Goal: Task Accomplishment & Management: Complete application form

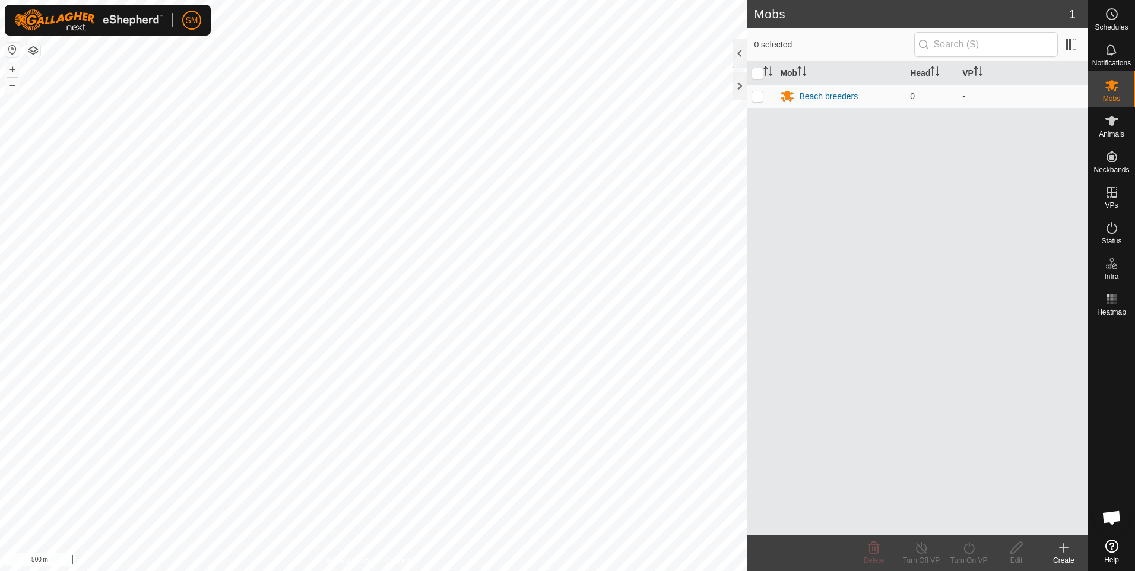
click at [0, 306] on html "SM Schedules Notifications Mobs Animals Neckbands VPs Status Infra Heatmap Help…" at bounding box center [567, 285] width 1135 height 571
click at [1114, 162] on icon at bounding box center [1111, 157] width 14 height 14
click at [1034, 153] on link "Unfitted Neckbands" at bounding box center [1028, 154] width 118 height 24
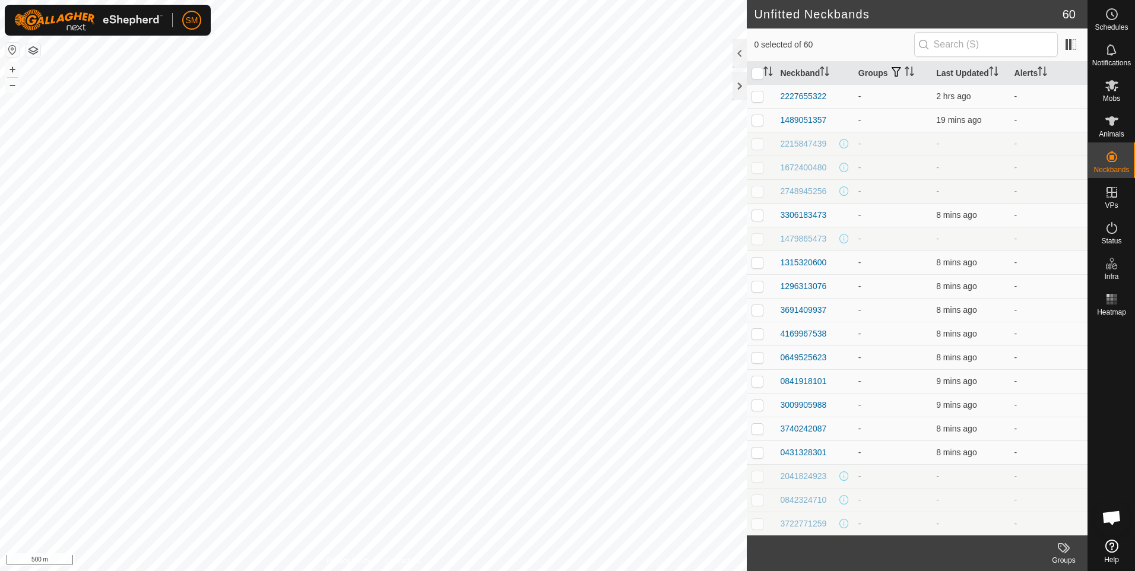
click at [1066, 551] on icon at bounding box center [1066, 548] width 5 height 10
click at [1028, 523] on link "Manage Groups" at bounding box center [1028, 522] width 118 height 24
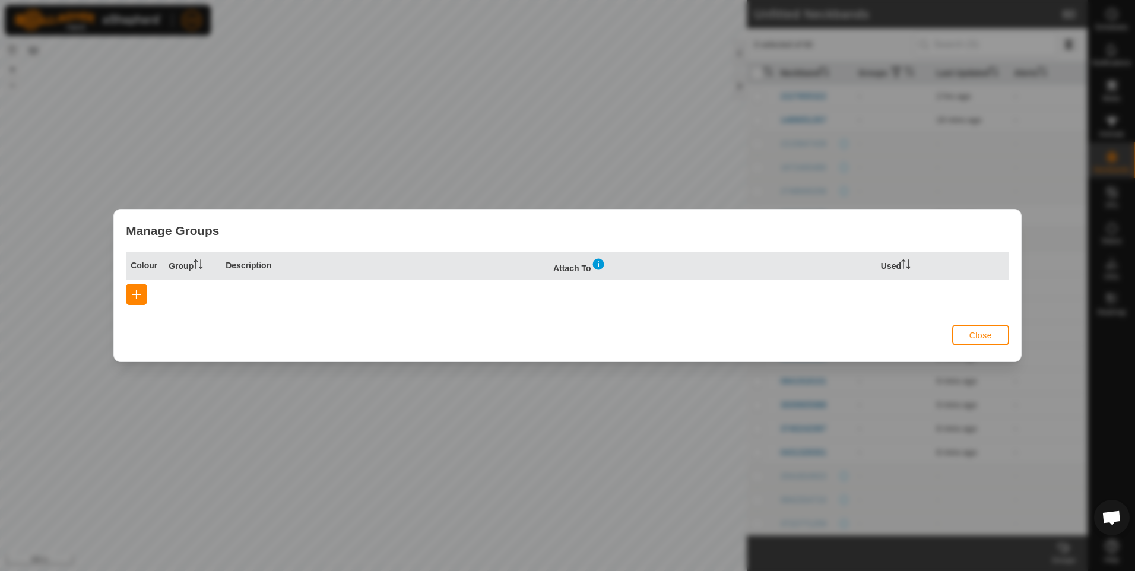
click at [977, 336] on span "Close" at bounding box center [980, 335] width 23 height 9
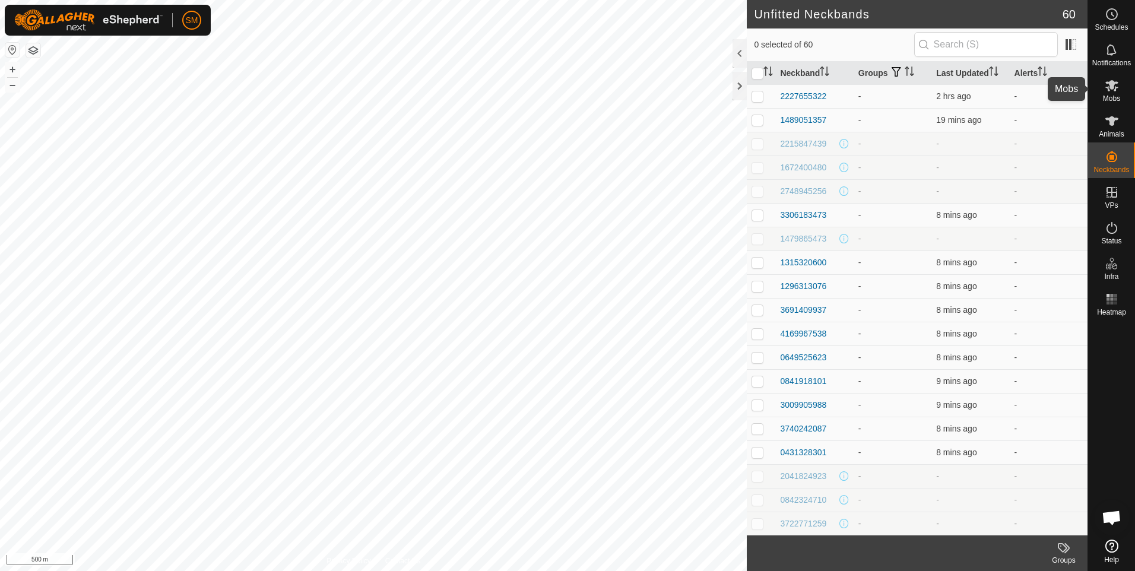
click at [1110, 90] on icon at bounding box center [1111, 85] width 14 height 14
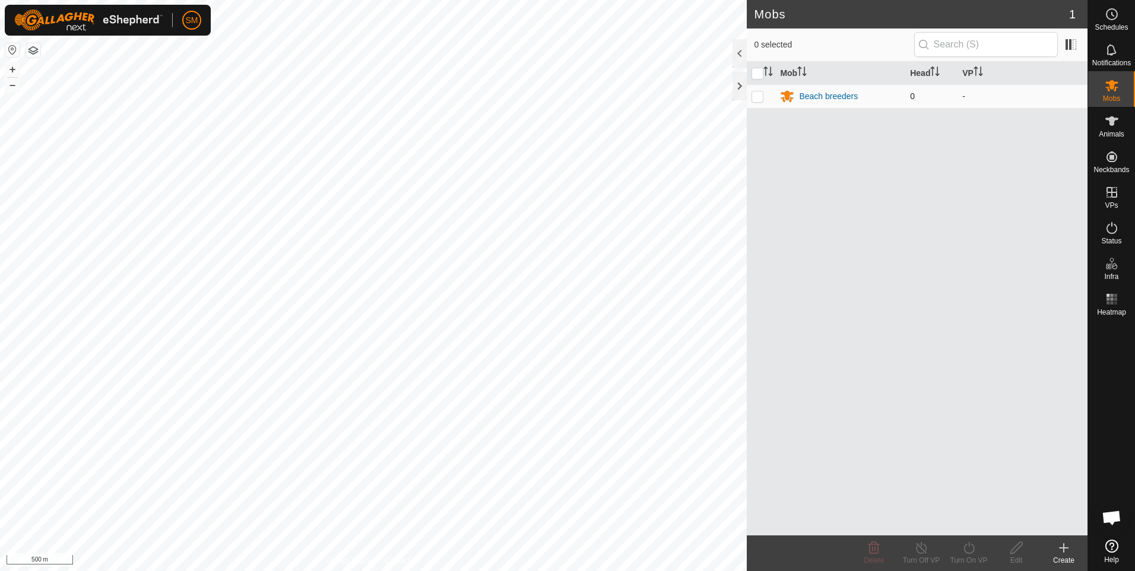
click at [760, 97] on p-checkbox at bounding box center [757, 95] width 12 height 9
checkbox input "true"
click at [1021, 559] on div "Edit" at bounding box center [1015, 560] width 47 height 11
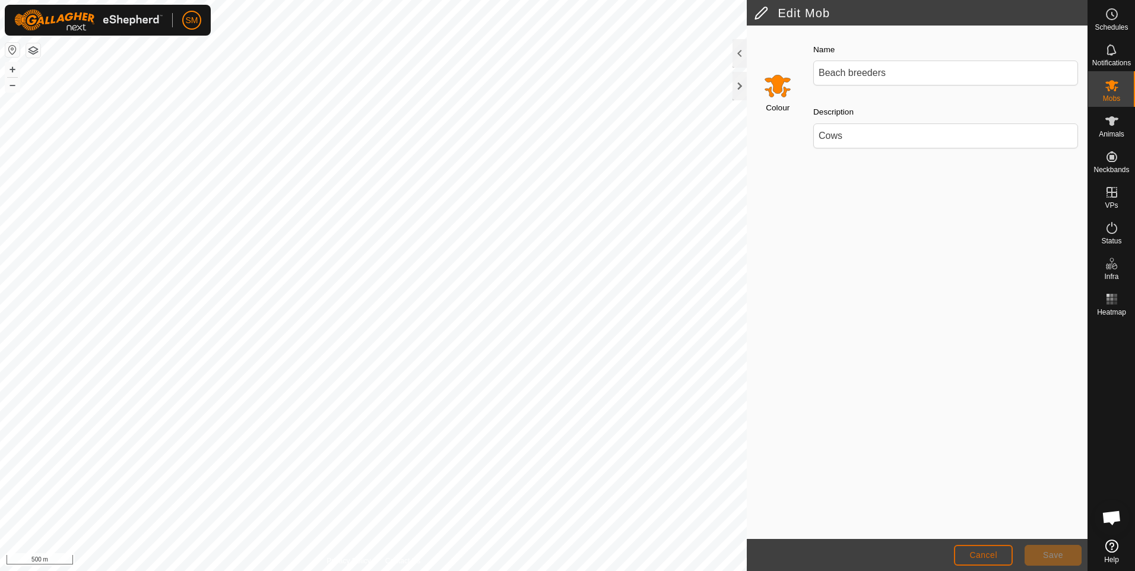
click at [980, 557] on span "Cancel" at bounding box center [983, 554] width 28 height 9
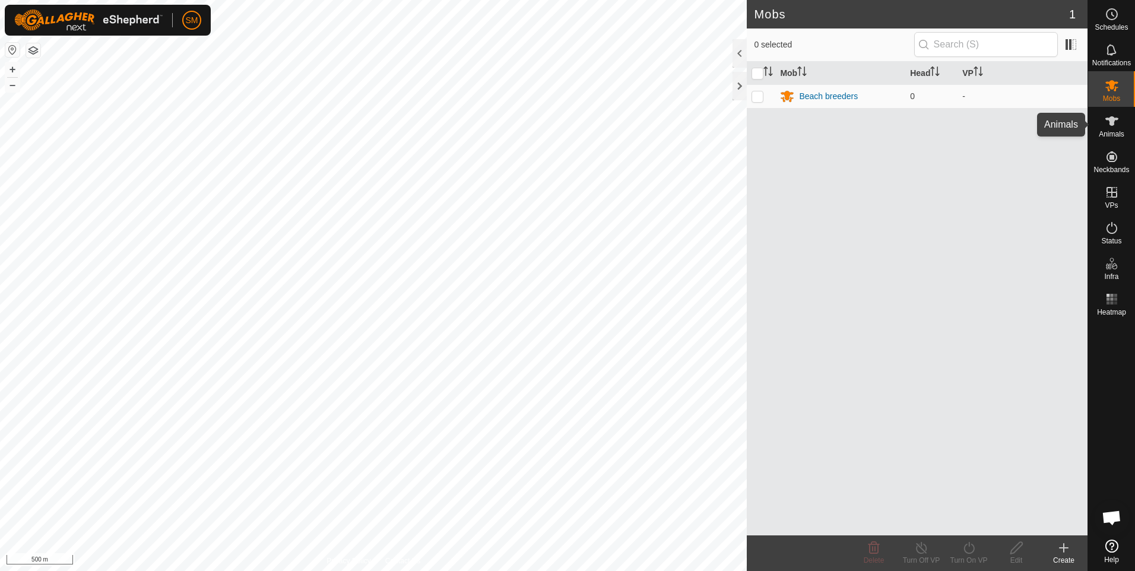
click at [1111, 129] on es-animals-svg-icon at bounding box center [1111, 121] width 21 height 19
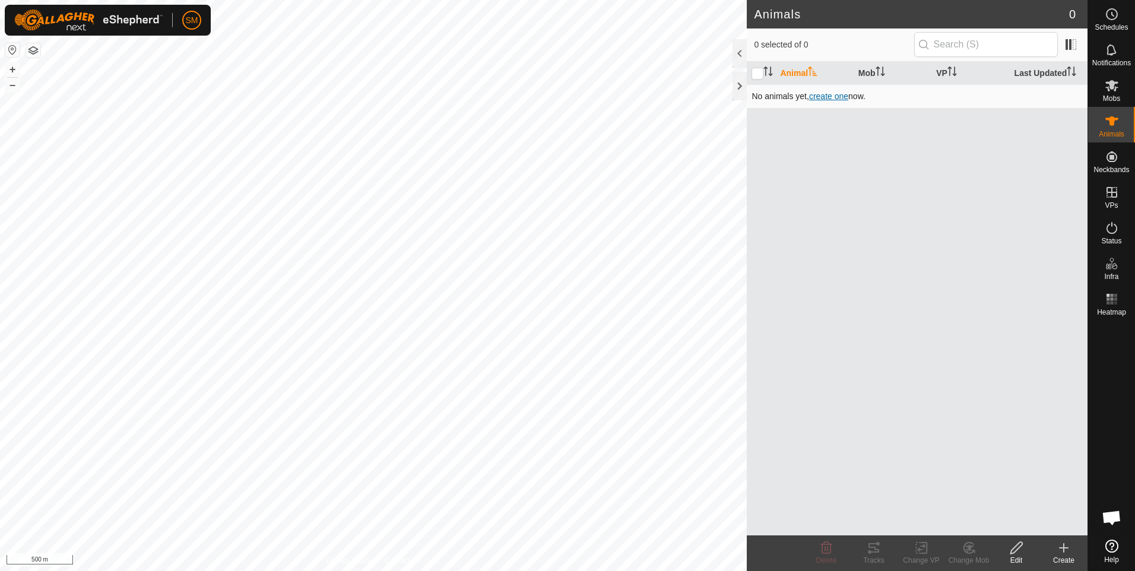
click at [830, 97] on span "create one" at bounding box center [828, 95] width 39 height 9
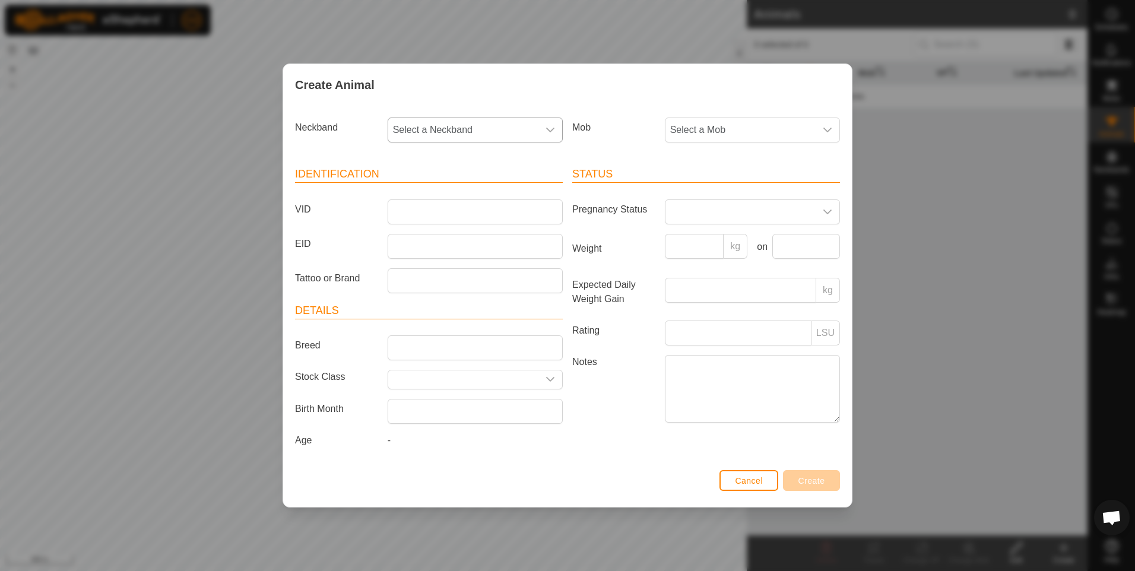
click at [551, 129] on icon "dropdown trigger" at bounding box center [549, 129] width 9 height 9
click at [440, 242] on li "1489051357" at bounding box center [476, 241] width 174 height 24
click at [421, 280] on input "Tattoo or Brand" at bounding box center [475, 280] width 175 height 25
type input "TEM 843"
click at [549, 379] on icon "dropdown trigger" at bounding box center [550, 379] width 8 height 5
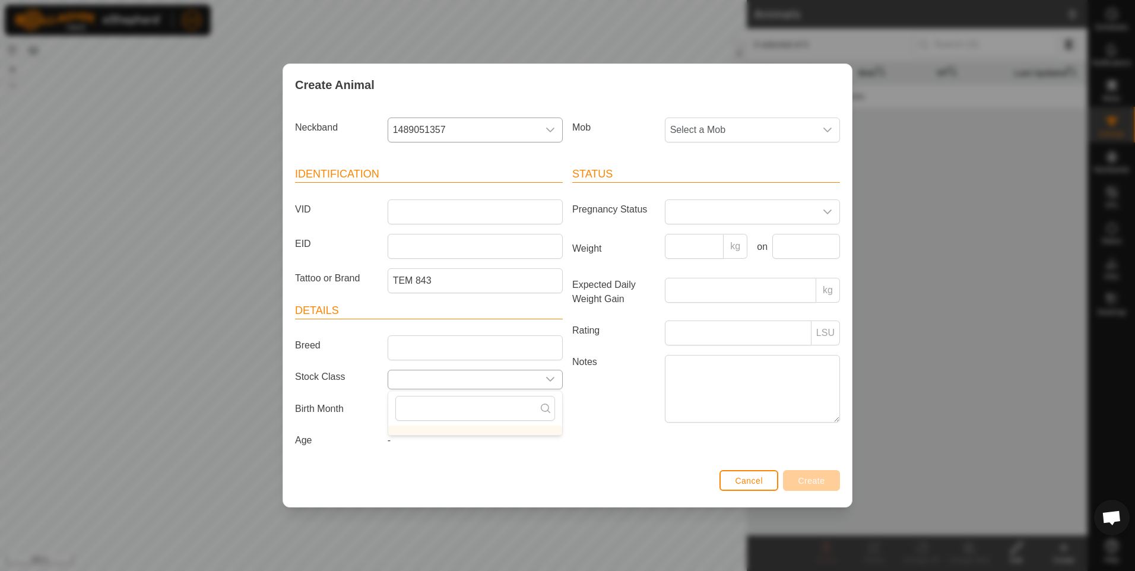
click at [549, 379] on icon "dropdown trigger" at bounding box center [550, 379] width 8 height 5
type input "Breeder"
click at [334, 445] on label "Age" at bounding box center [336, 440] width 93 height 14
click at [400, 353] on input "Breed" at bounding box center [475, 347] width 175 height 25
type input "[PERSON_NAME]"
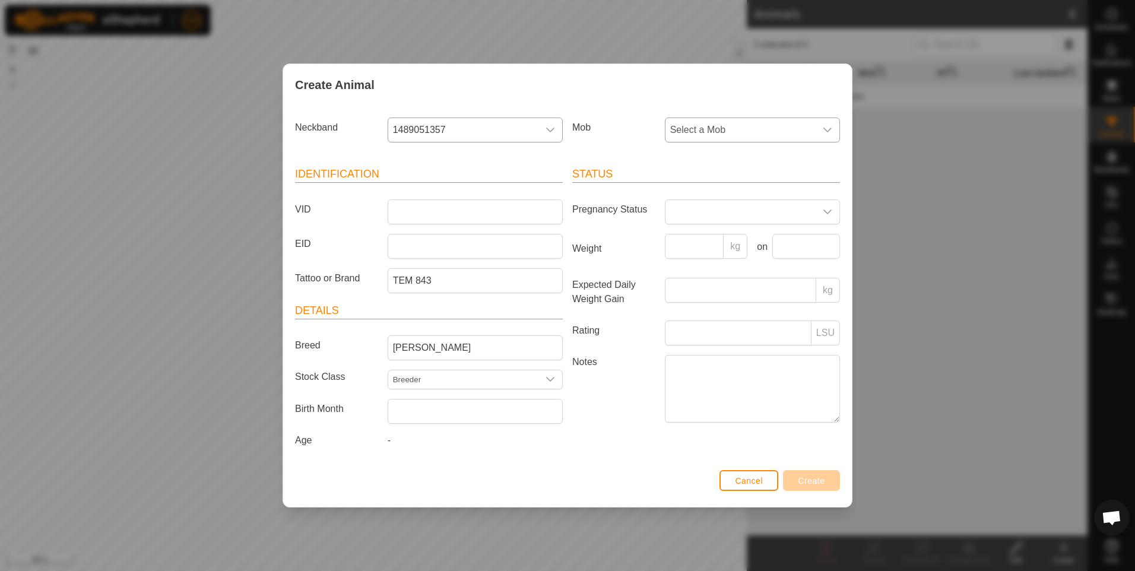
click at [830, 133] on icon "dropdown trigger" at bounding box center [827, 129] width 9 height 9
click at [724, 212] on li "Beach breeders" at bounding box center [753, 216] width 174 height 24
click at [405, 249] on input "EID" at bounding box center [475, 246] width 175 height 25
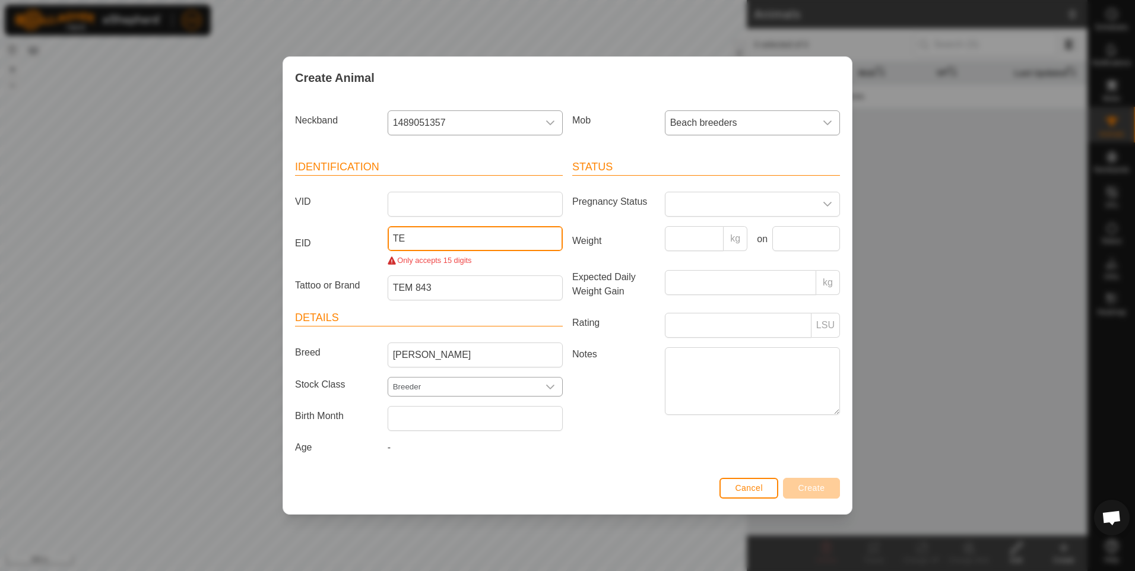
type input "T"
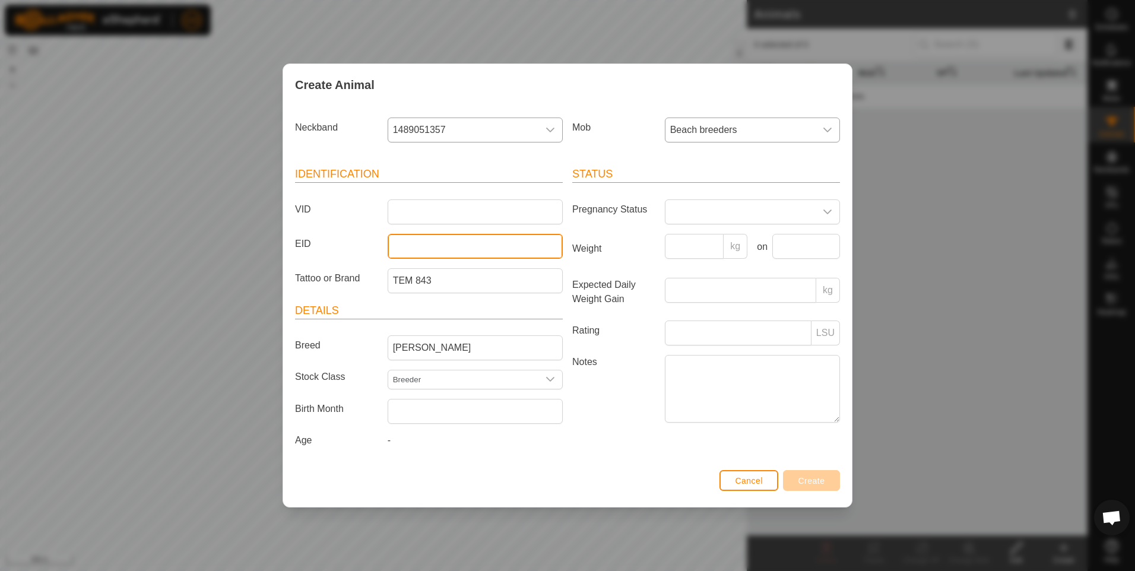
click at [402, 251] on input "EID" at bounding box center [475, 246] width 175 height 25
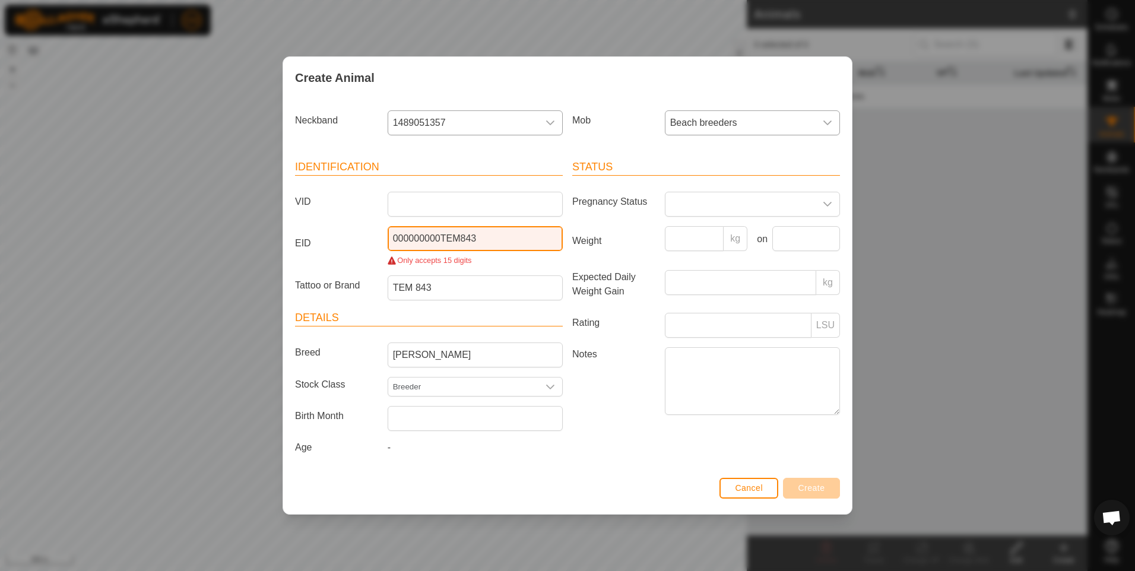
click at [393, 239] on input "000000000TEM843" at bounding box center [475, 238] width 175 height 25
drag, startPoint x: 459, startPoint y: 236, endPoint x: 466, endPoint y: 237, distance: 7.2
click at [460, 237] on input "000000000TEM843" at bounding box center [475, 238] width 175 height 25
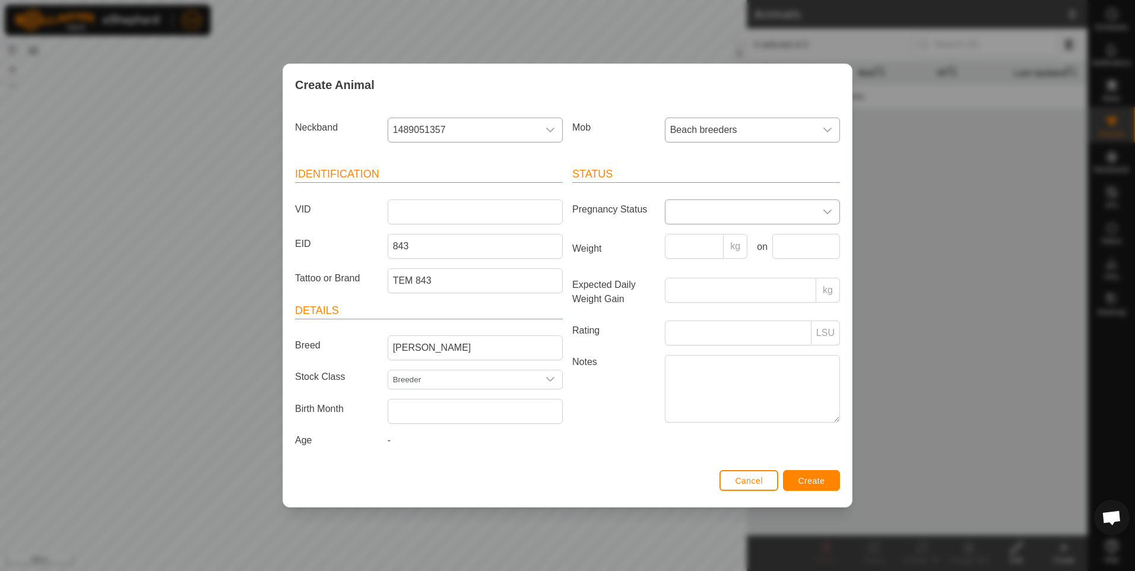
click at [831, 212] on icon "dropdown trigger" at bounding box center [827, 211] width 9 height 9
click at [756, 241] on li "Empty" at bounding box center [753, 239] width 174 height 24
click at [799, 480] on span "Create" at bounding box center [811, 480] width 27 height 9
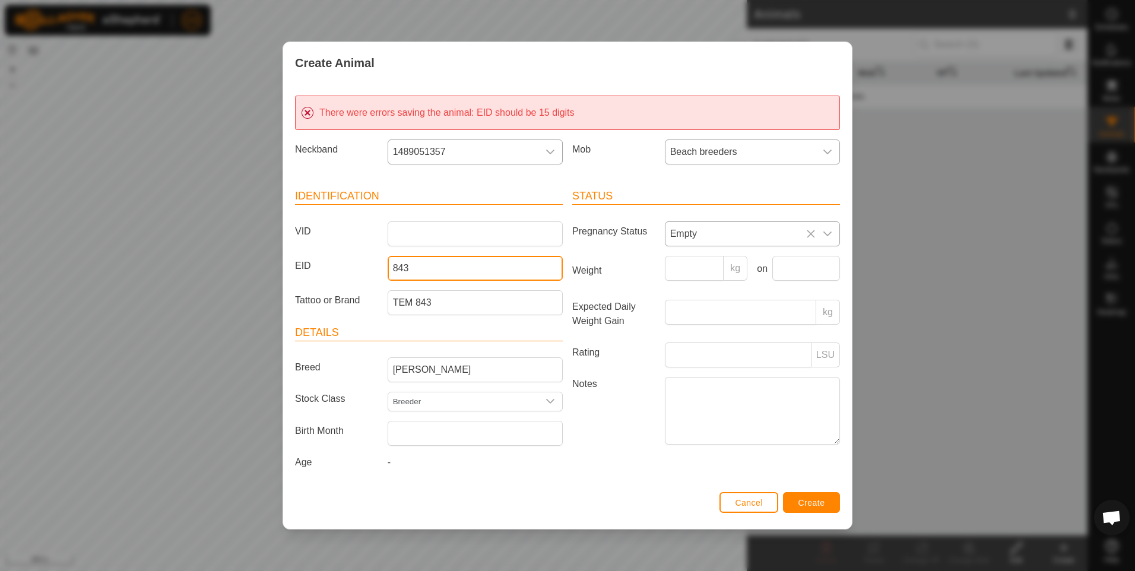
click at [393, 267] on input "843" at bounding box center [475, 268] width 175 height 25
type input "000000000000843"
click at [806, 503] on span "Create" at bounding box center [811, 502] width 27 height 9
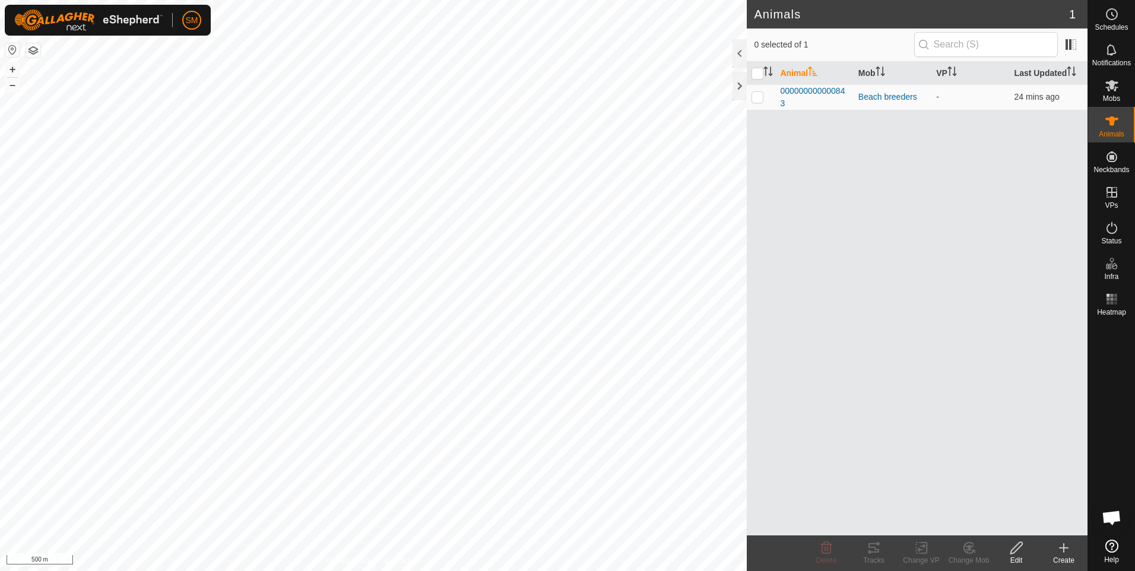
click at [1015, 551] on icon at bounding box center [1016, 548] width 12 height 12
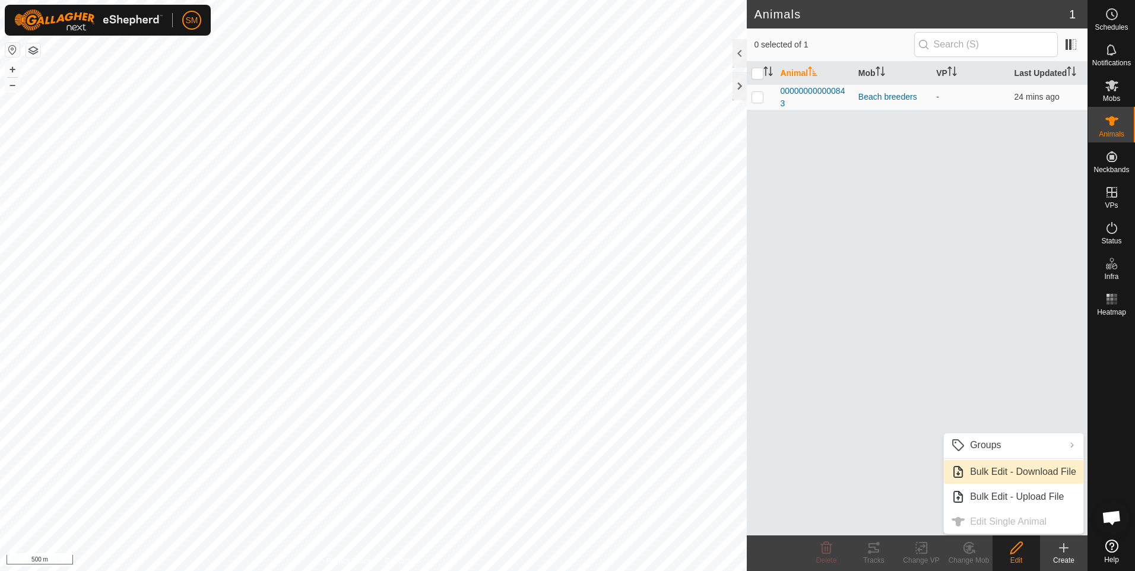
click at [986, 474] on link "Bulk Edit - Download File" at bounding box center [1013, 472] width 139 height 24
